Goal: Information Seeking & Learning: Check status

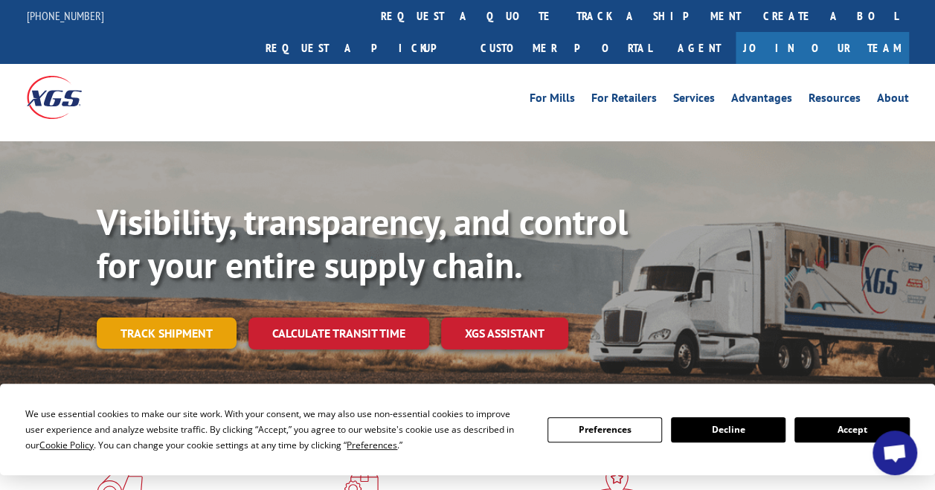
click at [154, 318] on link "Track shipment" at bounding box center [167, 333] width 140 height 31
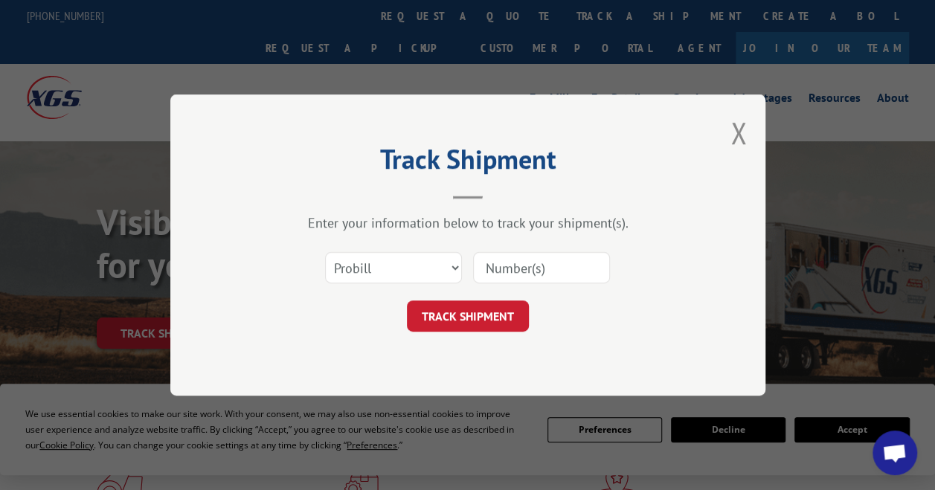
click at [528, 271] on input at bounding box center [541, 267] width 137 height 31
paste input "668526272"
type input "668526272"
click at [449, 313] on button "TRACK SHIPMENT" at bounding box center [468, 316] width 122 height 31
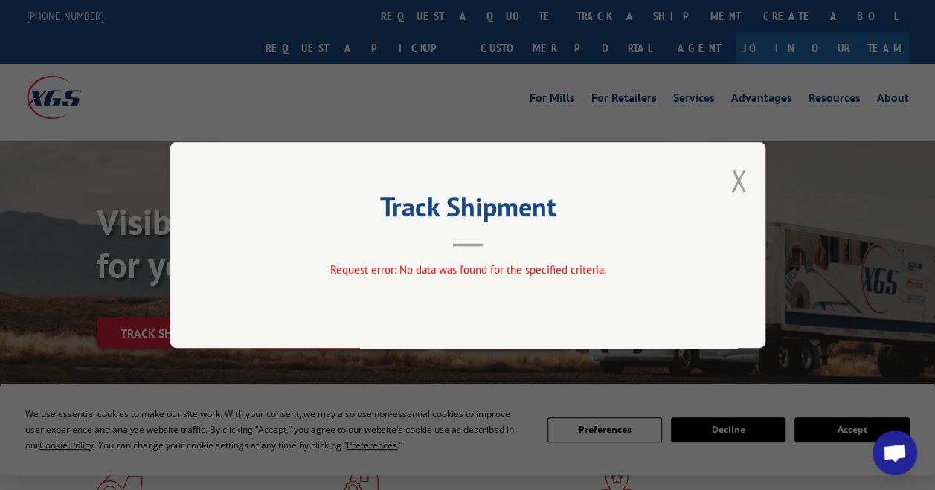
click at [732, 179] on button "Close modal" at bounding box center [738, 180] width 16 height 39
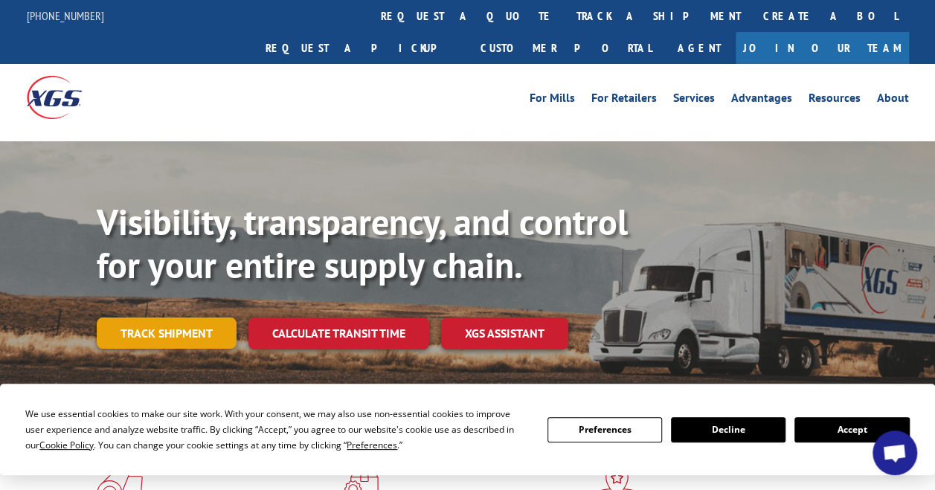
click at [216, 318] on link "Track shipment" at bounding box center [167, 333] width 140 height 31
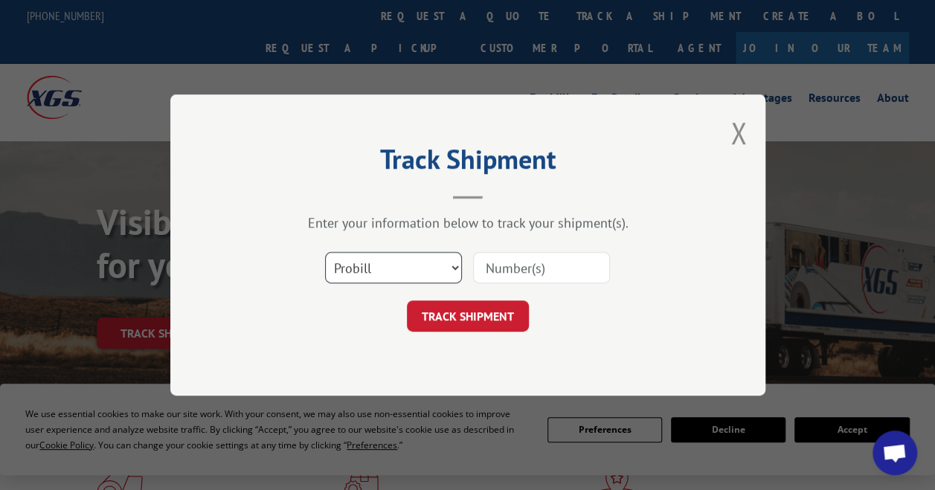
click at [420, 263] on select "Select category... Probill BOL PO" at bounding box center [393, 267] width 137 height 31
select select "bol"
click at [325, 252] on select "Select category... Probill BOL PO" at bounding box center [393, 267] width 137 height 31
click at [521, 262] on input at bounding box center [541, 267] width 137 height 31
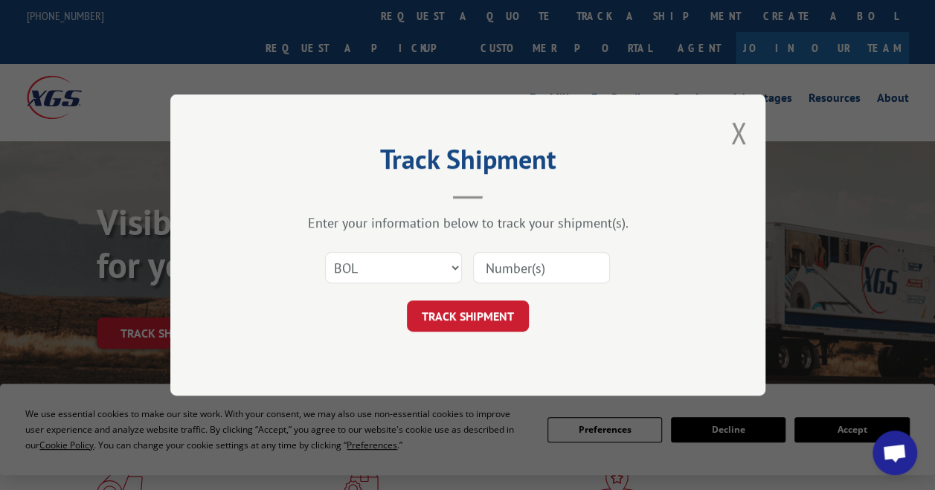
paste input "5524304"
type input "5524304"
click at [488, 327] on button "TRACK SHIPMENT" at bounding box center [468, 316] width 122 height 31
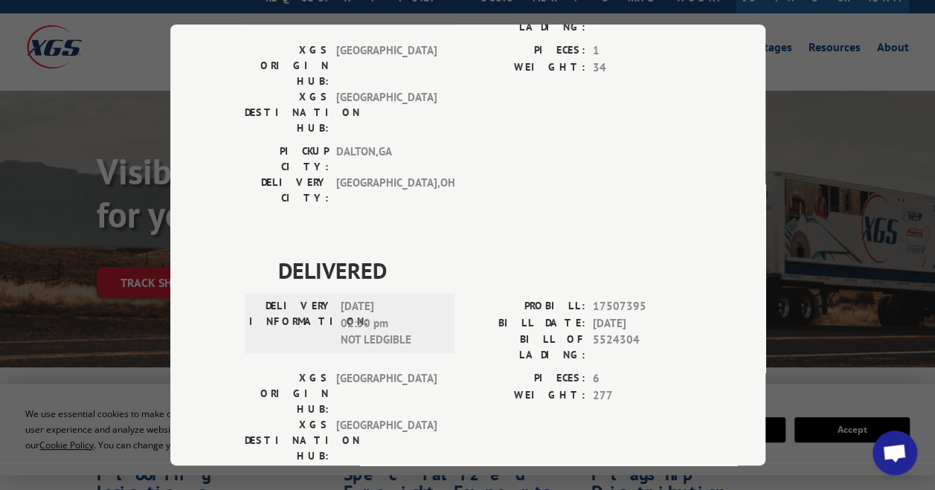
scroll to position [74, 0]
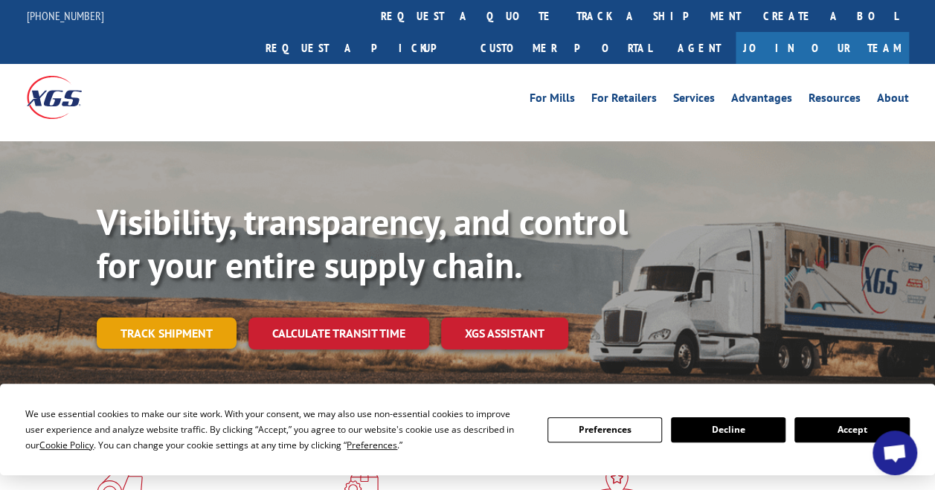
click at [133, 318] on link "Track shipment" at bounding box center [167, 333] width 140 height 31
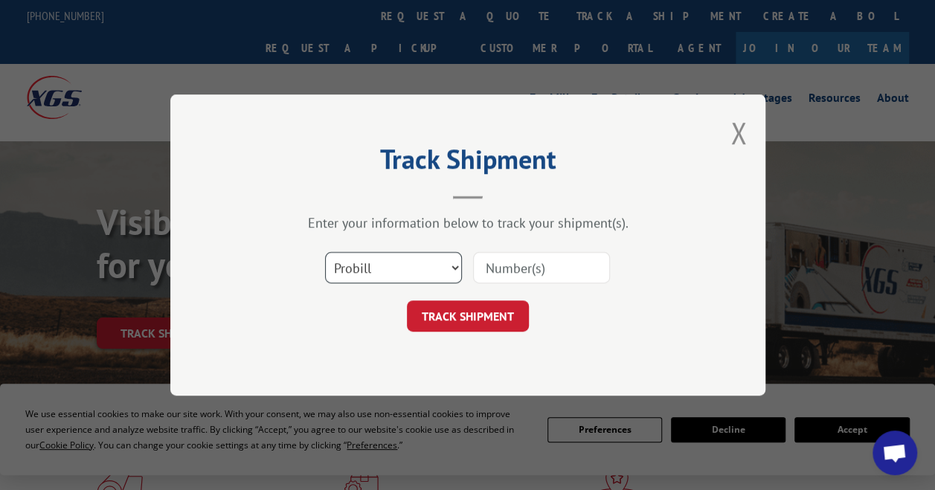
drag, startPoint x: 405, startPoint y: 259, endPoint x: 400, endPoint y: 267, distance: 9.3
click at [405, 259] on select "Select category... Probill BOL PO" at bounding box center [393, 267] width 137 height 31
select select "bol"
click at [325, 252] on select "Select category... Probill BOL PO" at bounding box center [393, 267] width 137 height 31
click at [506, 277] on input at bounding box center [541, 267] width 137 height 31
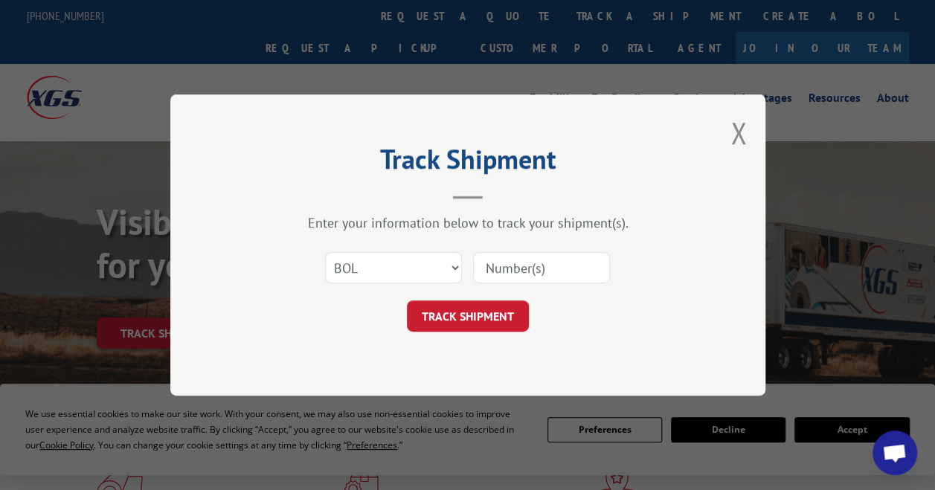
paste input "191289"
type input "191289"
click at [461, 316] on button "TRACK SHIPMENT" at bounding box center [468, 316] width 122 height 31
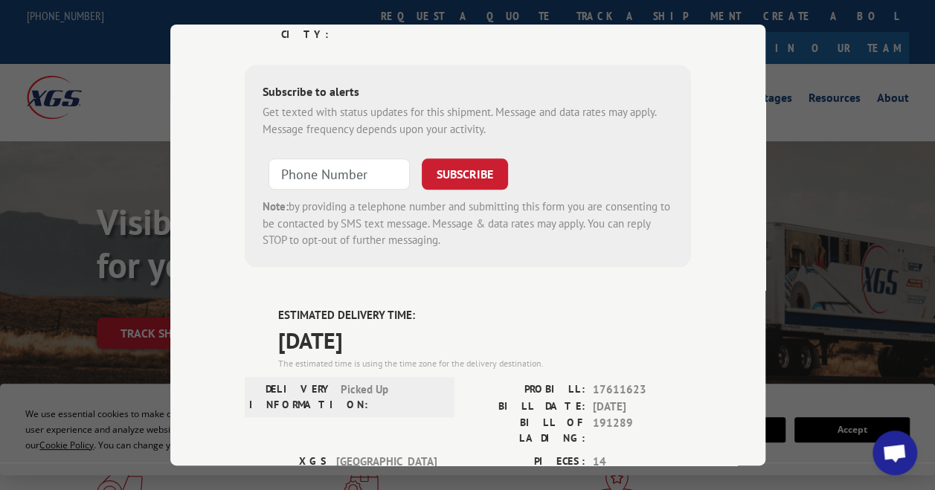
scroll to position [678, 0]
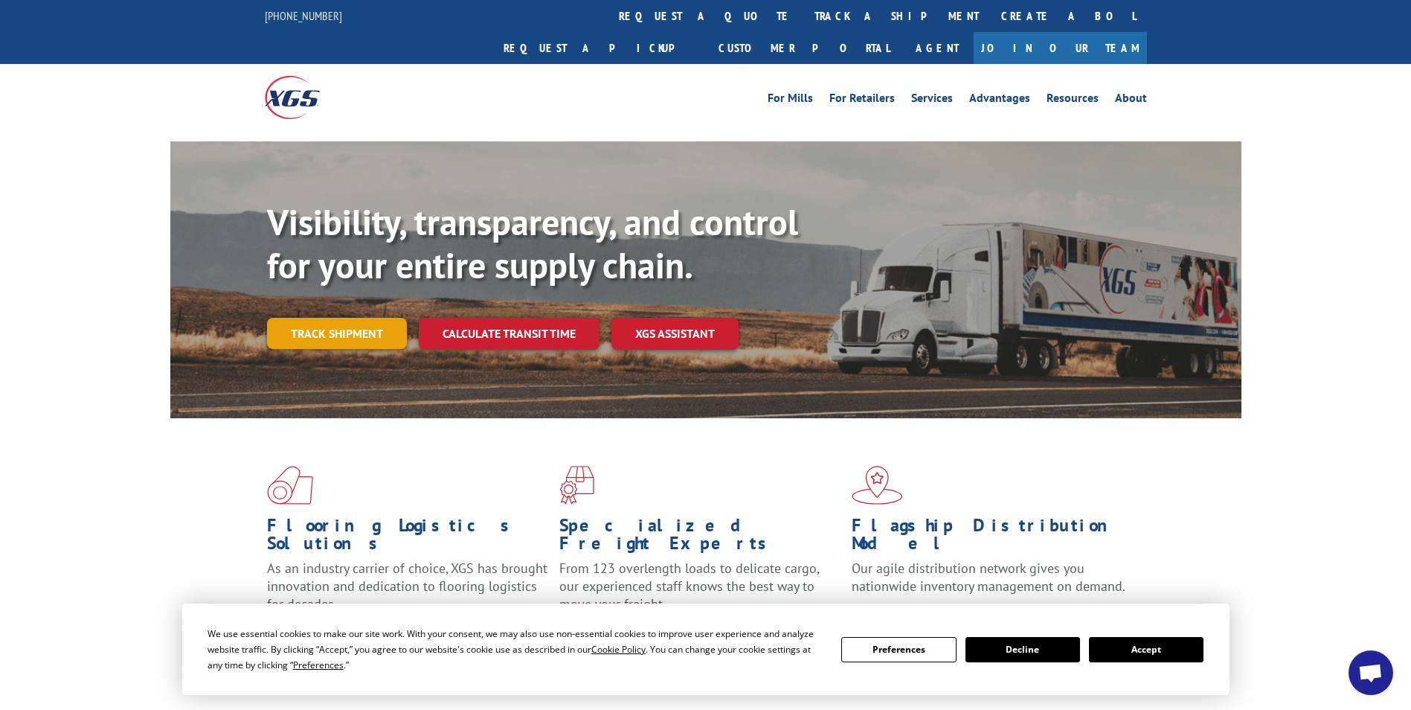
click at [309, 318] on link "Track shipment" at bounding box center [337, 333] width 140 height 31
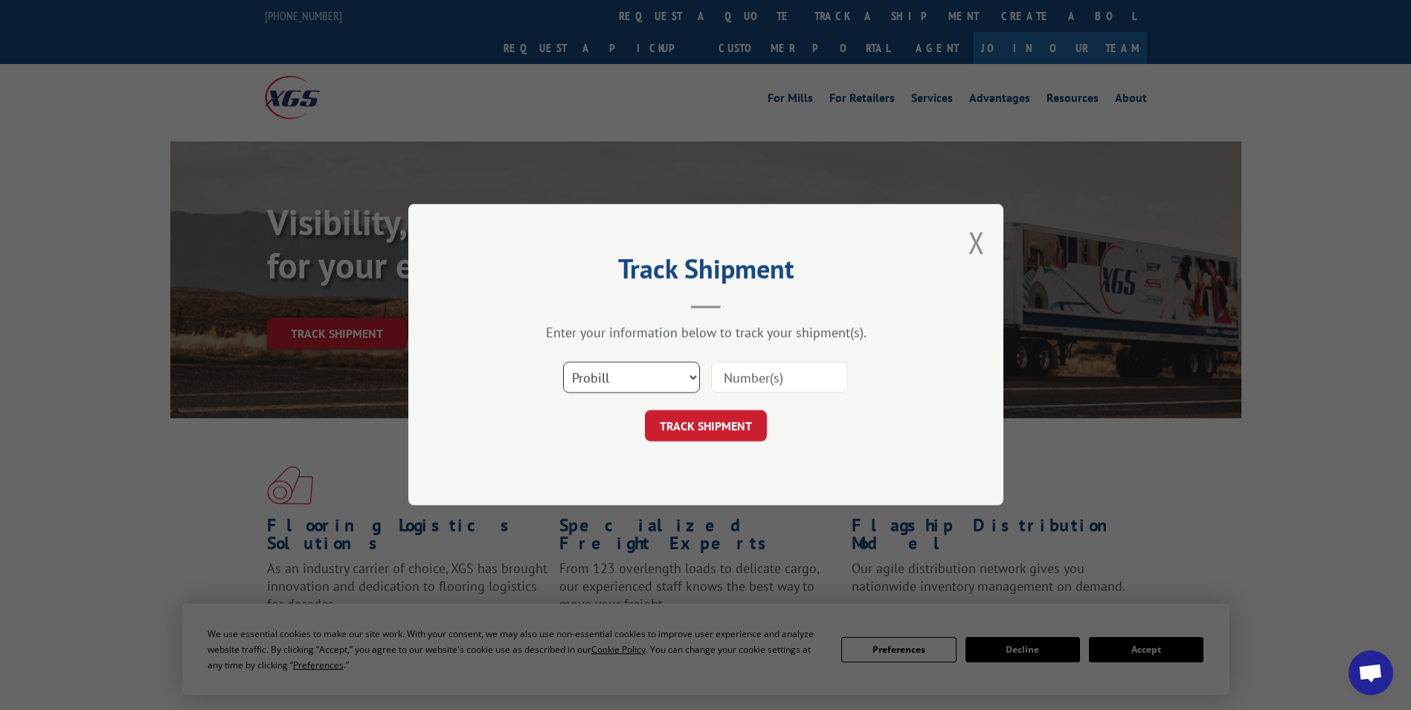
click at [661, 379] on select "Select category... Probill BOL PO" at bounding box center [631, 377] width 137 height 31
select select "bol"
click at [563, 362] on select "Select category... Probill BOL PO" at bounding box center [631, 377] width 137 height 31
click at [735, 377] on input at bounding box center [779, 377] width 137 height 31
paste input "191289"
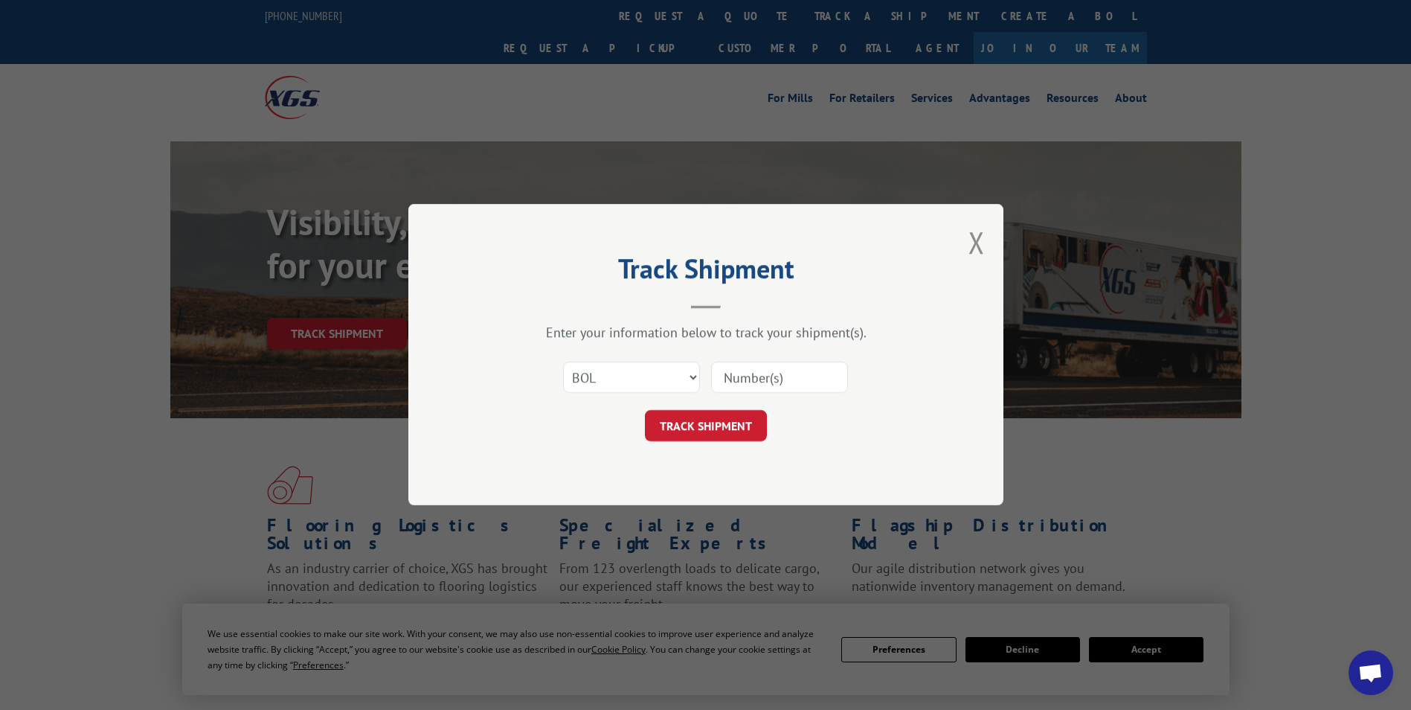
type input "191289"
click button "TRACK SHIPMENT" at bounding box center [706, 426] width 122 height 31
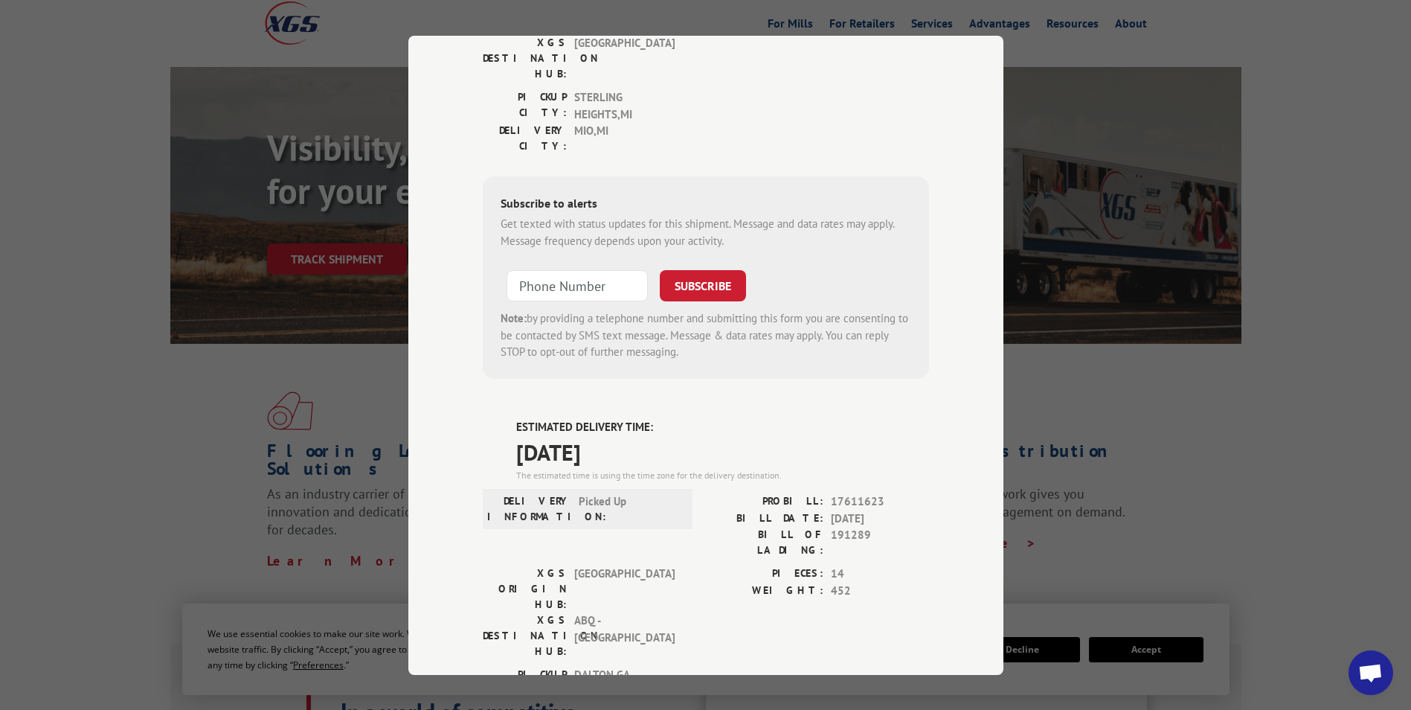
scroll to position [595, 0]
